Goal: Use online tool/utility: Use online tool/utility

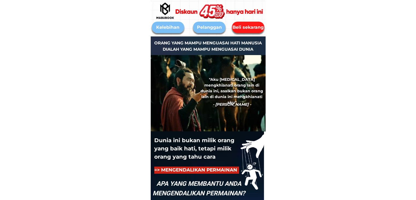
click at [243, 27] on div "Beli sekarang" at bounding box center [248, 27] width 36 height 7
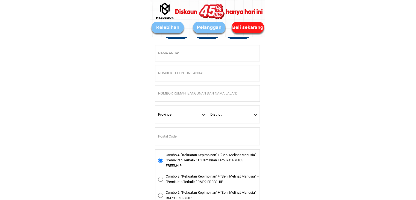
scroll to position [2577, 0]
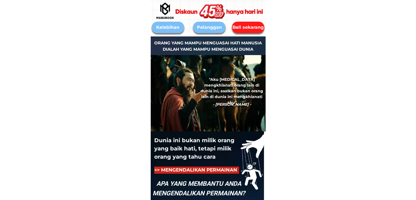
click at [252, 28] on div "Beli sekarang" at bounding box center [248, 27] width 33 height 7
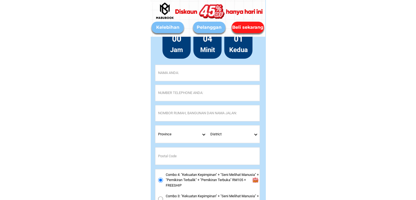
scroll to position [2577, 0]
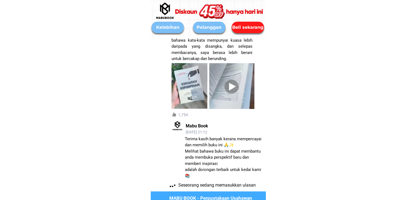
scroll to position [3417, 0]
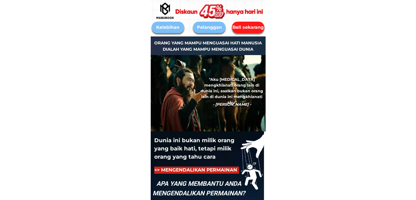
click at [244, 28] on div "Beli sekarang" at bounding box center [247, 27] width 35 height 7
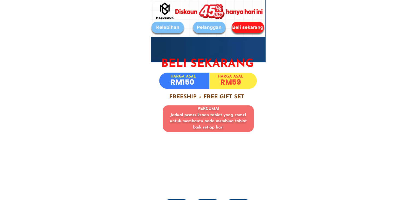
scroll to position [2577, 0]
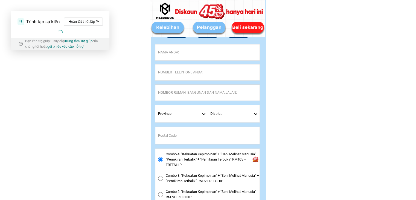
click at [172, 26] on div "Kelebihan" at bounding box center [168, 27] width 32 height 7
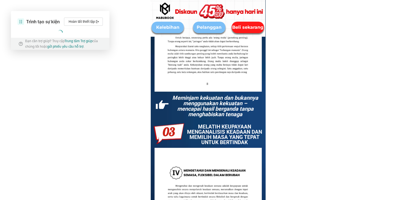
scroll to position [983, 0]
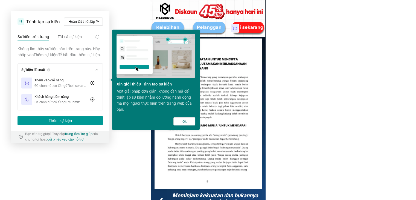
click at [190, 122] on button "Ok" at bounding box center [184, 121] width 22 height 8
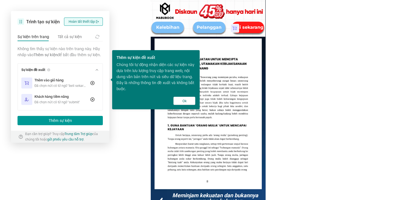
click at [84, 24] on button "Hoàn tất thiết lập" at bounding box center [83, 22] width 39 height 8
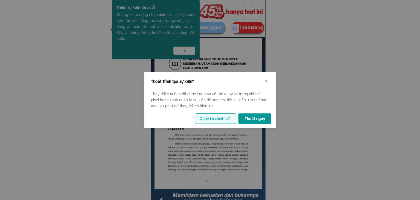
drag, startPoint x: 225, startPoint y: 118, endPoint x: 220, endPoint y: 116, distance: 5.3
click at [225, 118] on button "Quay lại chỉnh sửa" at bounding box center [215, 118] width 41 height 10
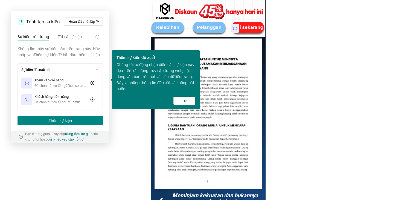
click at [62, 125] on button "Thêm sự kiện" at bounding box center [60, 120] width 85 height 9
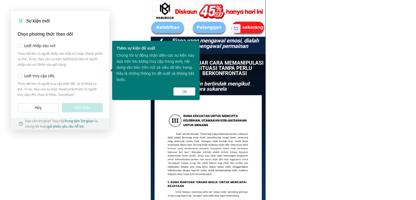
scroll to position [928, 0]
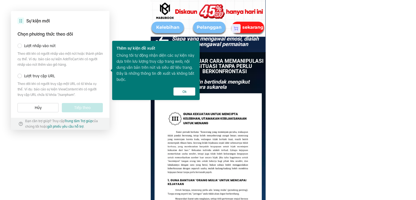
click at [19, 76] on span at bounding box center [20, 76] width 4 height 4
click at [74, 108] on button "Tiếp theo" at bounding box center [82, 107] width 41 height 9
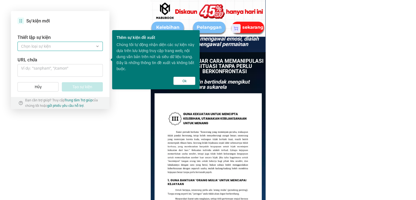
click at [66, 48] on label at bounding box center [60, 46] width 85 height 9
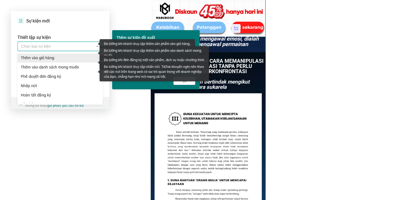
scroll to position [27, 0]
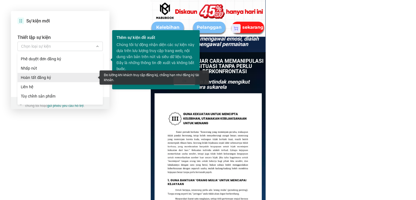
click at [51, 78] on span "Hoàn tất đăng ký" at bounding box center [61, 77] width 80 height 6
type input "Hoàn tất đăng ký"
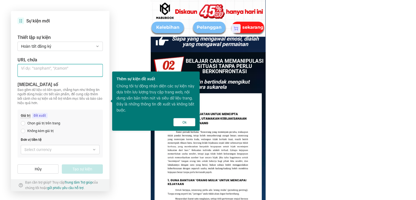
click at [40, 71] on textarea at bounding box center [60, 70] width 85 height 13
paste textarea "https://www.mabubooks.com/bookstore.thanksyou"
type textarea "https://www.mabubooks.com/bookstore.thanksyou"
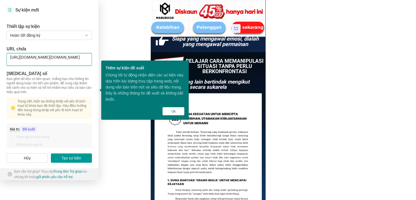
drag, startPoint x: 38, startPoint y: 72, endPoint x: 6, endPoint y: 55, distance: 36.7
click at [7, 55] on textarea "https://www.mabubooks.com/bookstore.thanksyou" at bounding box center [49, 59] width 85 height 13
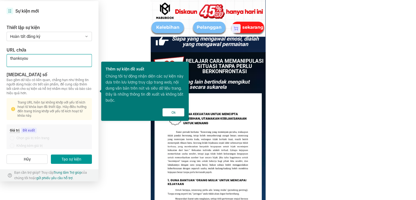
drag, startPoint x: 43, startPoint y: 59, endPoint x: 5, endPoint y: 59, distance: 37.8
click at [7, 59] on textarea "thanksyou" at bounding box center [49, 60] width 85 height 13
paste textarea "https://www.mabubooks.com/bookstore."
type textarea "https://www.mabubooks.com/bookstore.thanksyou"
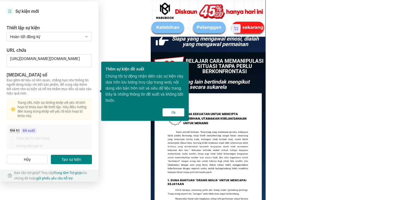
click at [73, 156] on button "Tạo sự kiện" at bounding box center [71, 159] width 41 height 9
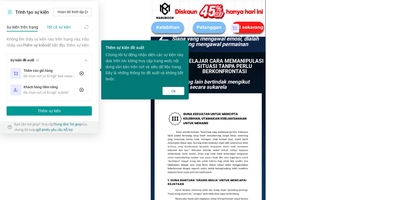
click at [61, 26] on span "Tất cả sự kiện" at bounding box center [59, 27] width 24 height 7
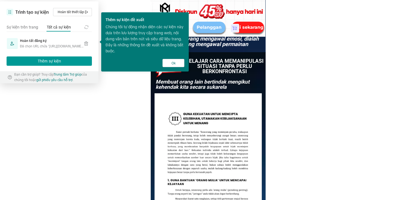
click at [36, 13] on div "Trình tạo sự kiện" at bounding box center [31, 12] width 33 height 7
click at [172, 65] on button "Ok" at bounding box center [174, 63] width 22 height 8
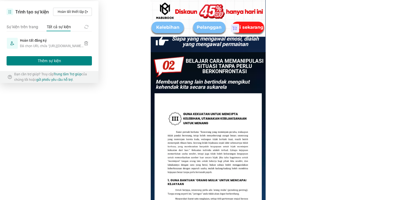
click at [53, 57] on button "Thêm sự kiện" at bounding box center [49, 60] width 85 height 9
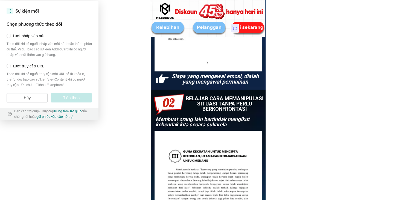
scroll to position [873, 0]
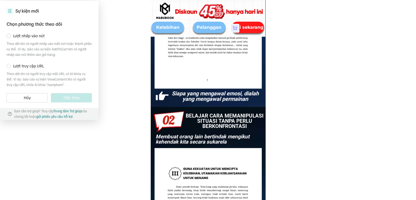
click at [8, 37] on span at bounding box center [9, 36] width 4 height 4
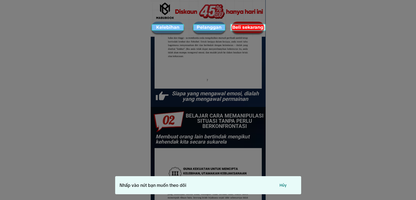
click at [241, 31] on div at bounding box center [208, 100] width 416 height 200
click at [160, 184] on div "Nhấp vào nút bạn muốn theo dõi Hủy" at bounding box center [208, 185] width 186 height 18
click at [245, 28] on div at bounding box center [247, 27] width 35 height 7
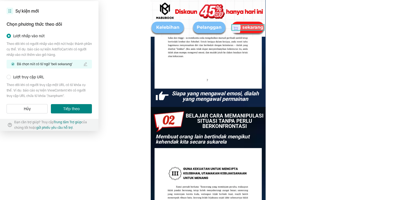
click at [62, 109] on button "Tiếp theo" at bounding box center [71, 108] width 41 height 9
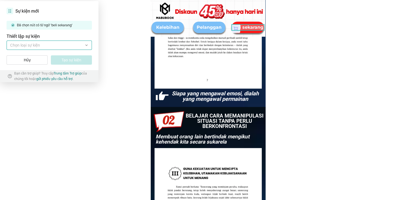
click at [62, 48] on label at bounding box center [49, 44] width 85 height 9
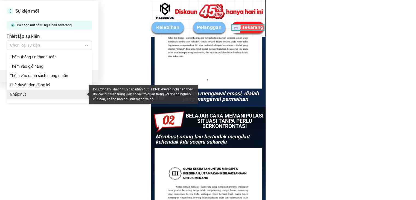
click at [28, 93] on span "Nhấp nút" at bounding box center [50, 94] width 80 height 6
type input "Nhấp nút"
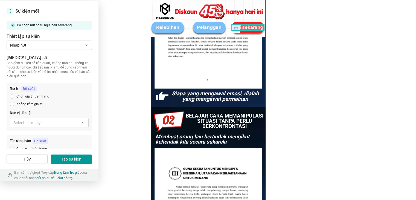
click at [13, 104] on span at bounding box center [12, 104] width 4 height 4
click at [30, 123] on label at bounding box center [49, 122] width 79 height 9
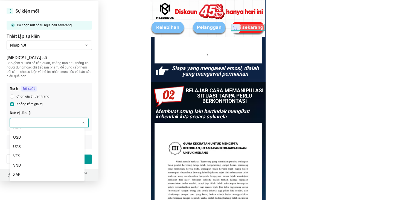
scroll to position [901, 0]
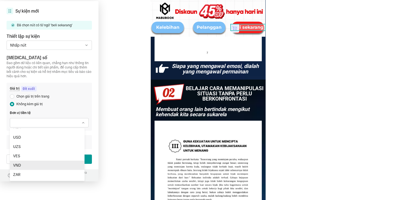
click at [24, 161] on div "VND" at bounding box center [47, 164] width 75 height 9
type input "VND"
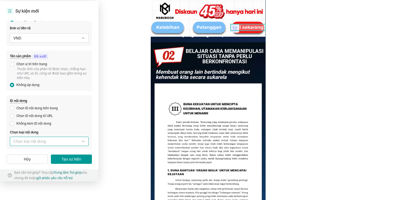
scroll to position [955, 0]
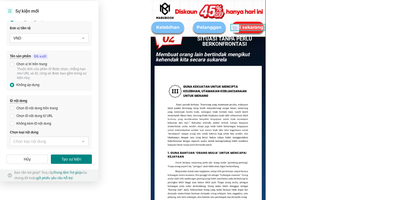
click at [62, 160] on button "Tạo sự kiện" at bounding box center [71, 158] width 41 height 9
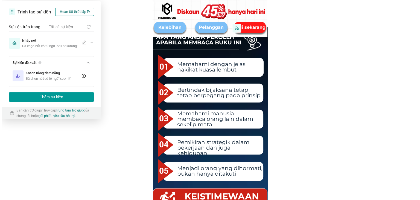
scroll to position [545, 0]
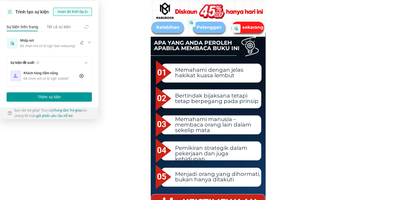
click at [82, 11] on button "Hoàn tất thiết lập" at bounding box center [72, 12] width 39 height 8
